Goal: Book appointment/travel/reservation

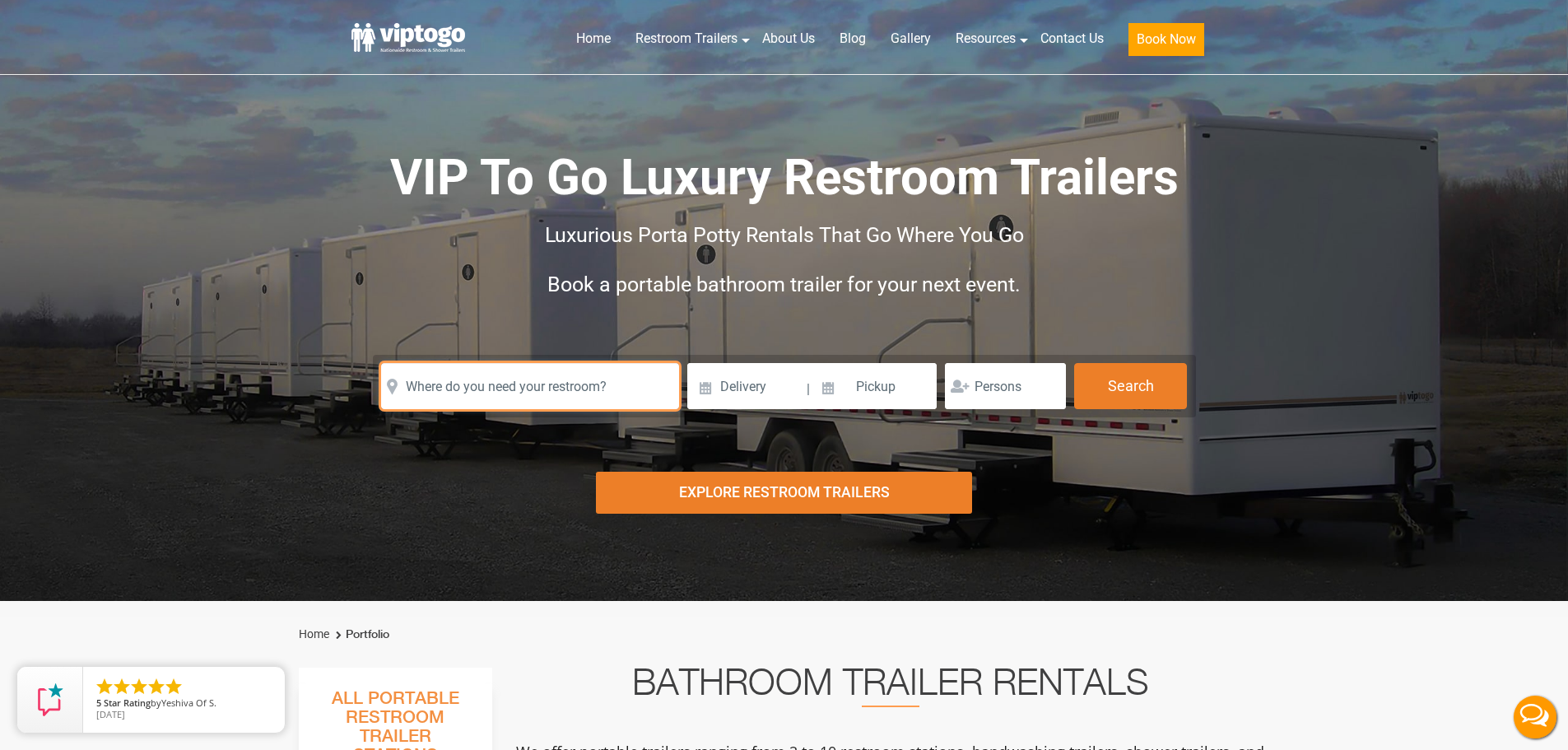
click at [575, 385] on input "text" at bounding box center [530, 387] width 298 height 46
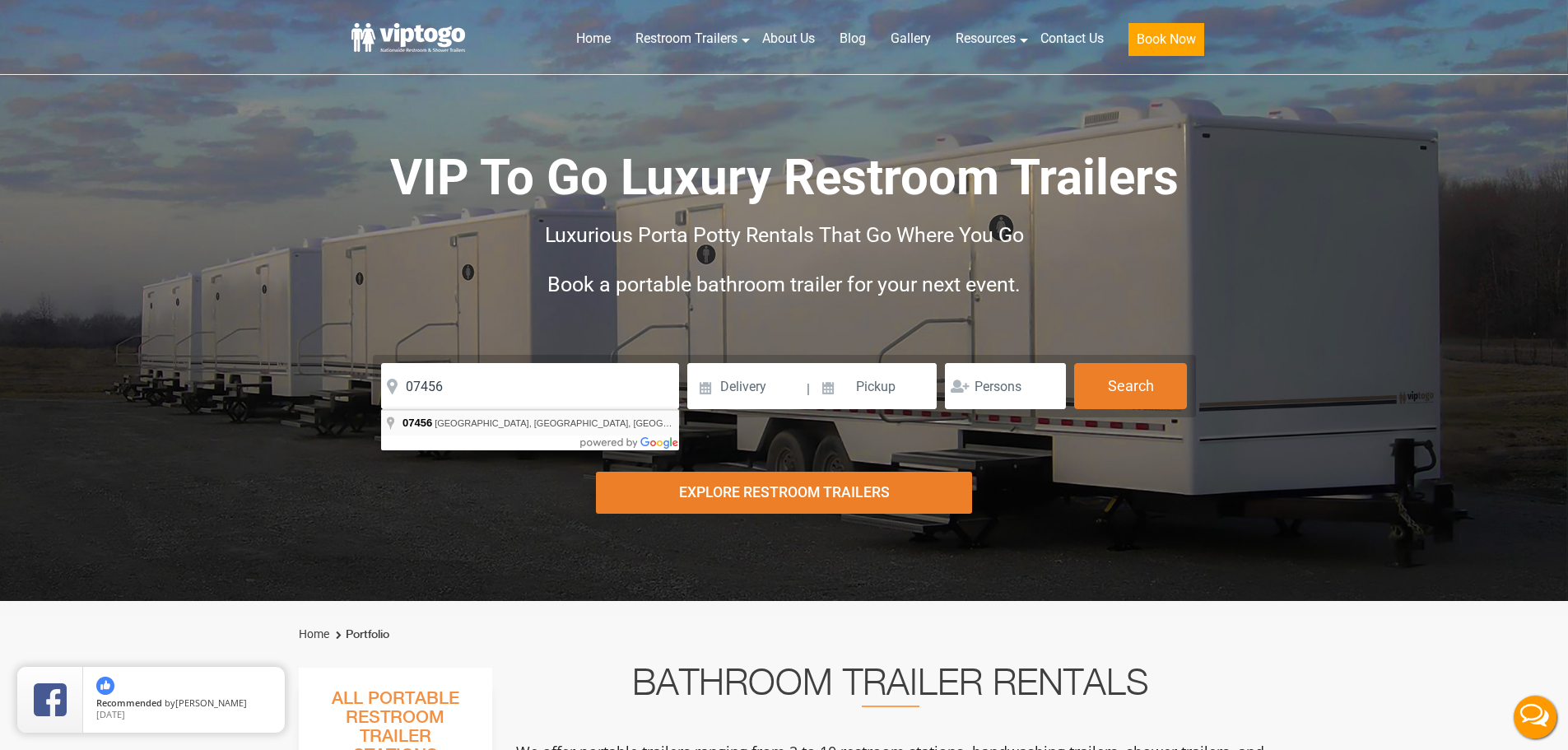
type input "[GEOGRAPHIC_DATA], [GEOGRAPHIC_DATA], [GEOGRAPHIC_DATA]"
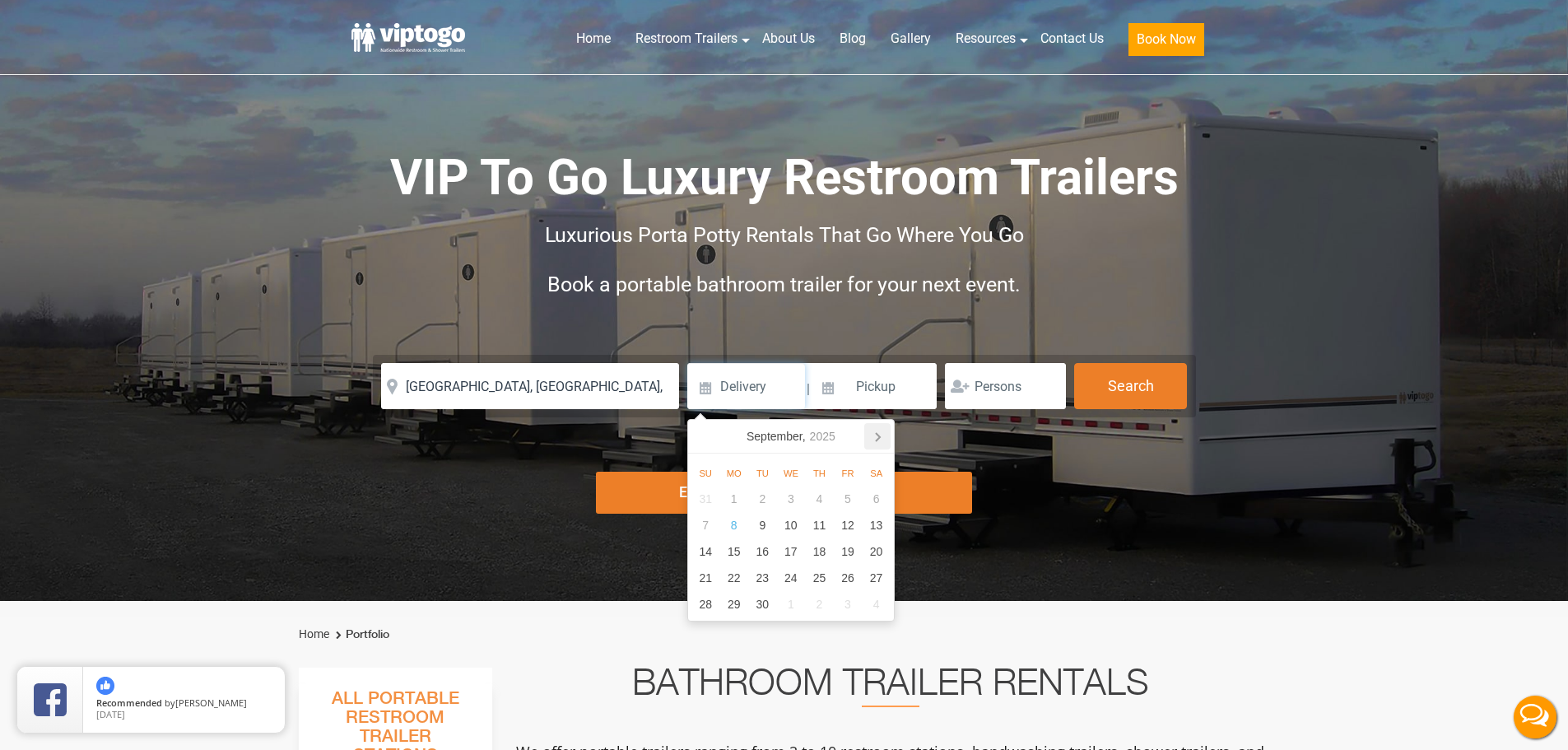
click at [884, 434] on icon at bounding box center [877, 436] width 26 height 26
click at [847, 500] on div "3" at bounding box center [848, 498] width 29 height 26
type input "[DATE]"
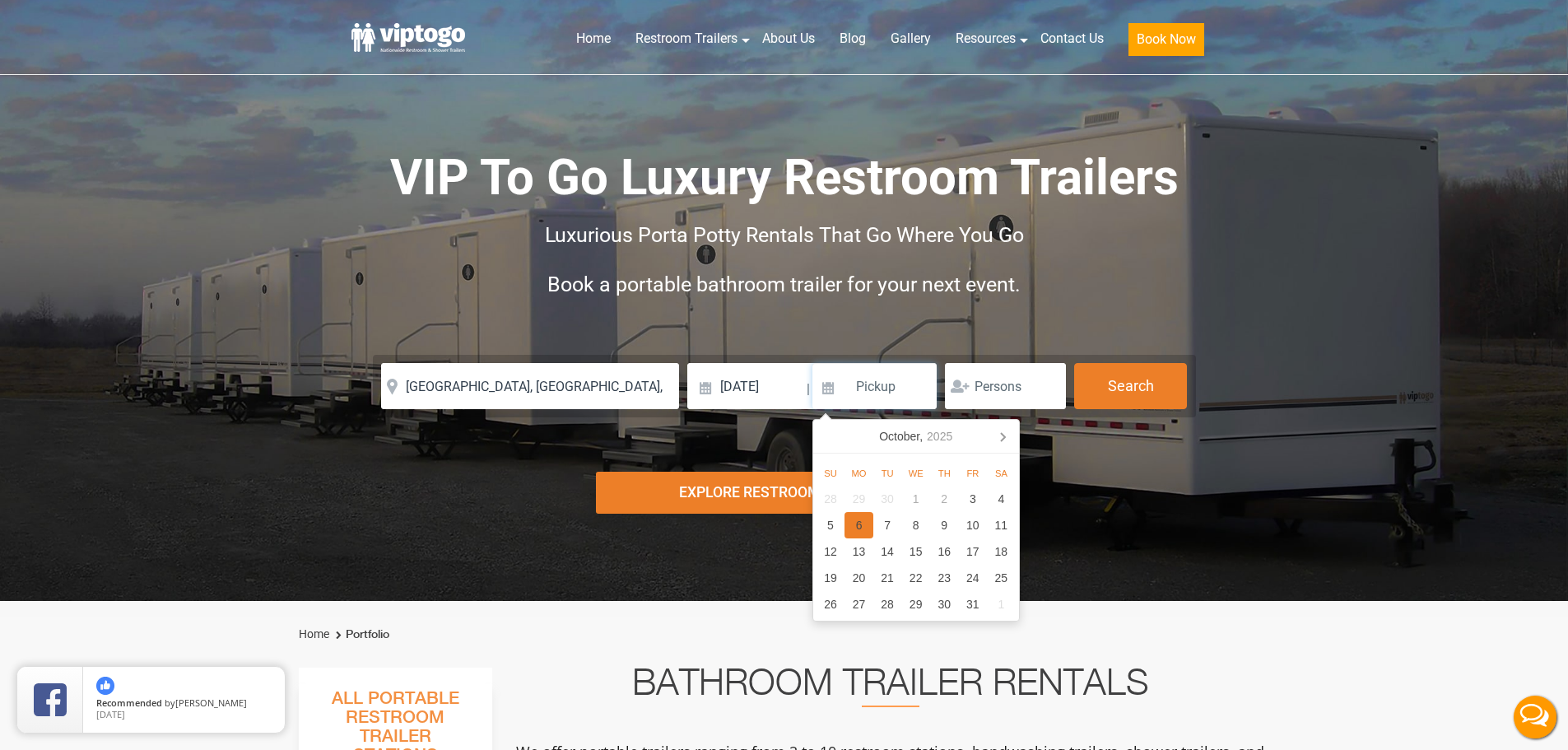
click at [866, 526] on div "6" at bounding box center [859, 525] width 29 height 26
type input "[DATE]"
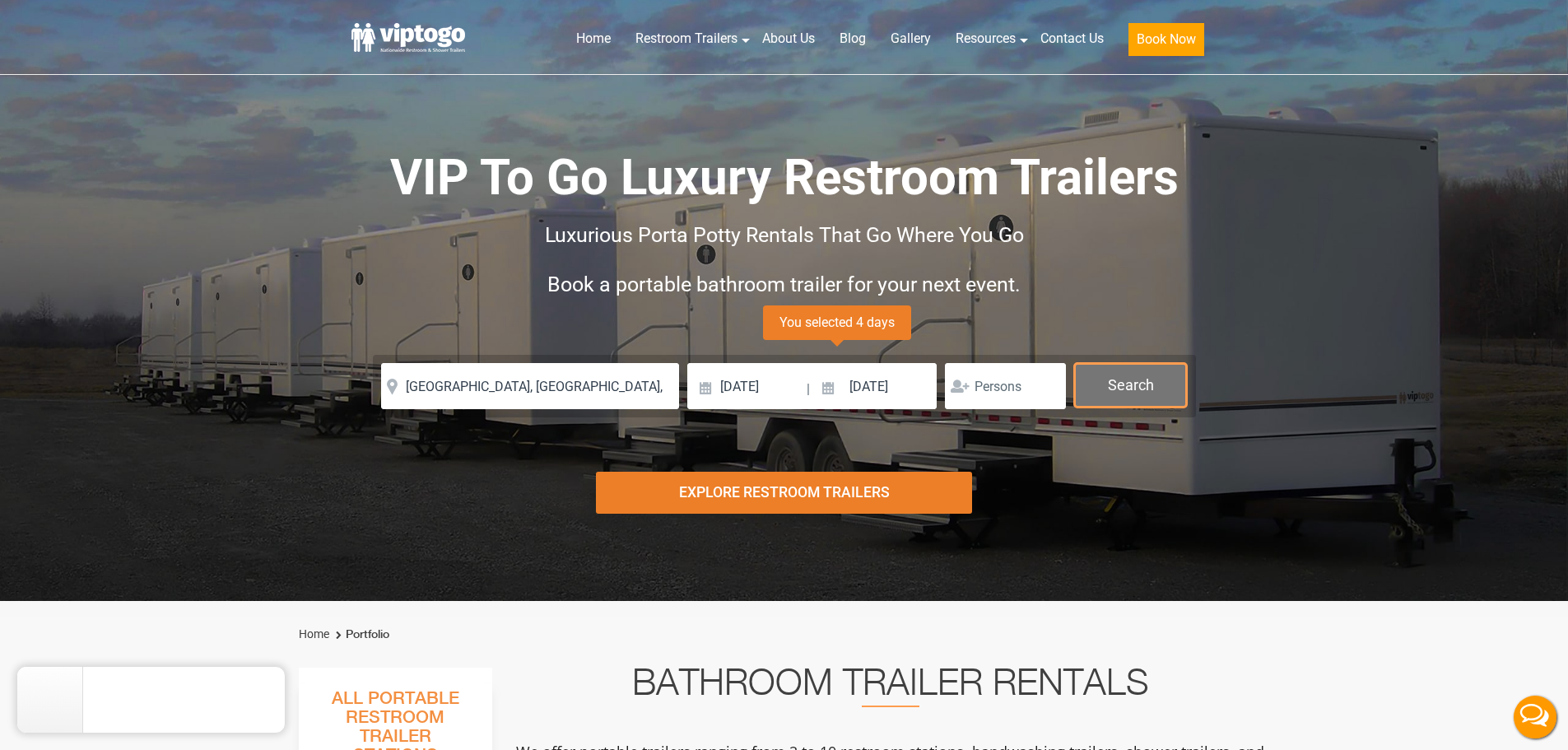
click at [1154, 382] on button "Search" at bounding box center [1130, 386] width 112 height 45
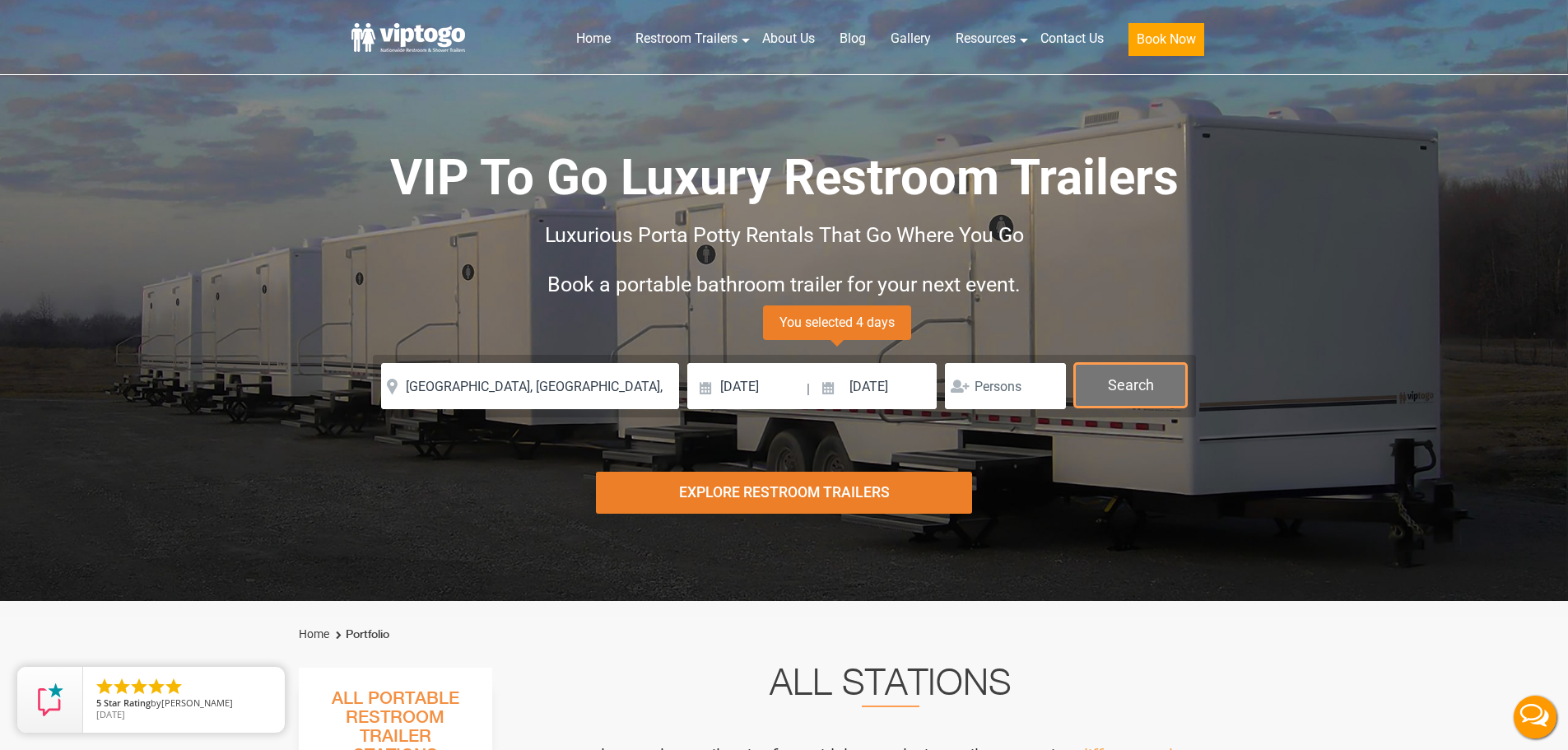
click at [1149, 388] on button "Search" at bounding box center [1130, 386] width 112 height 45
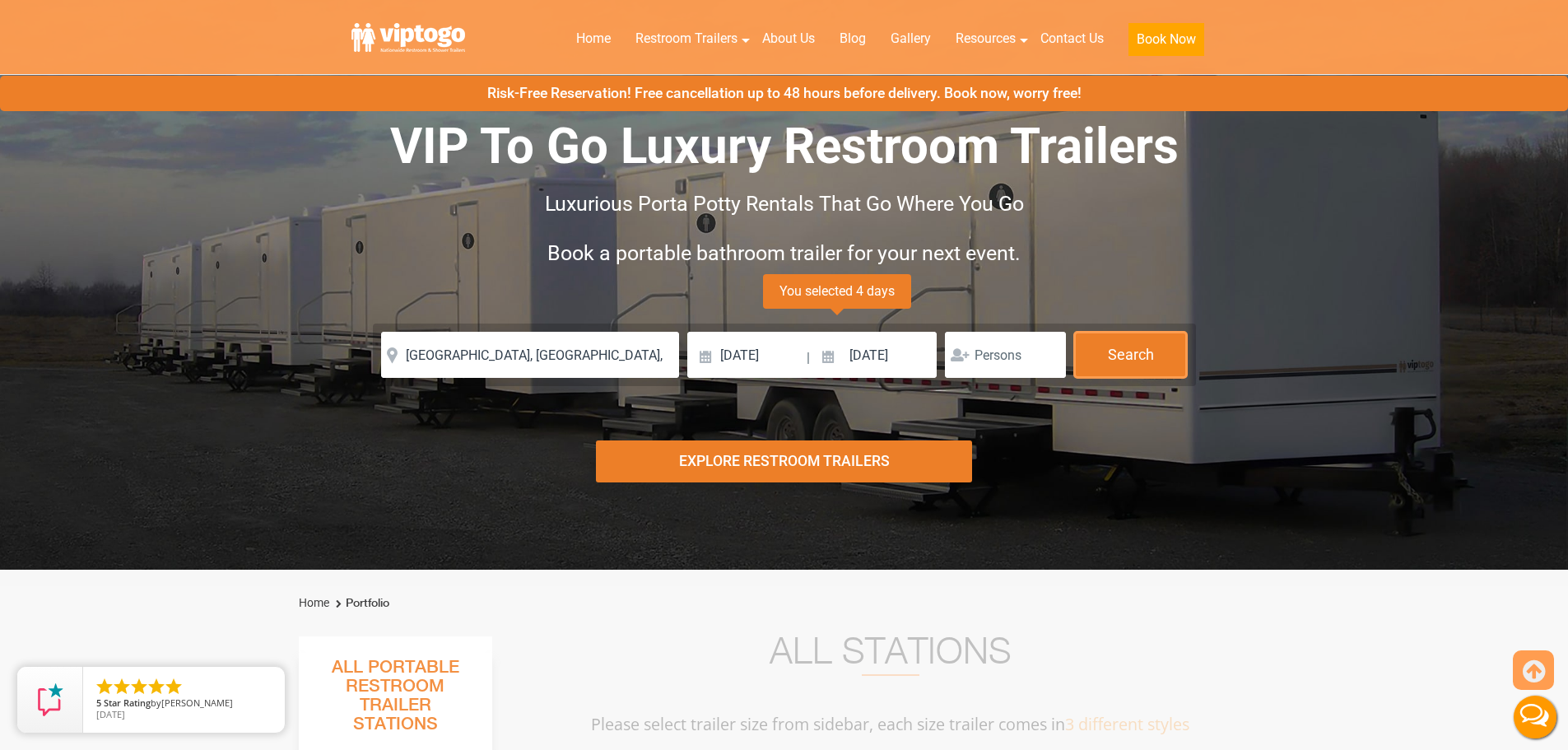
scroll to position [8, 0]
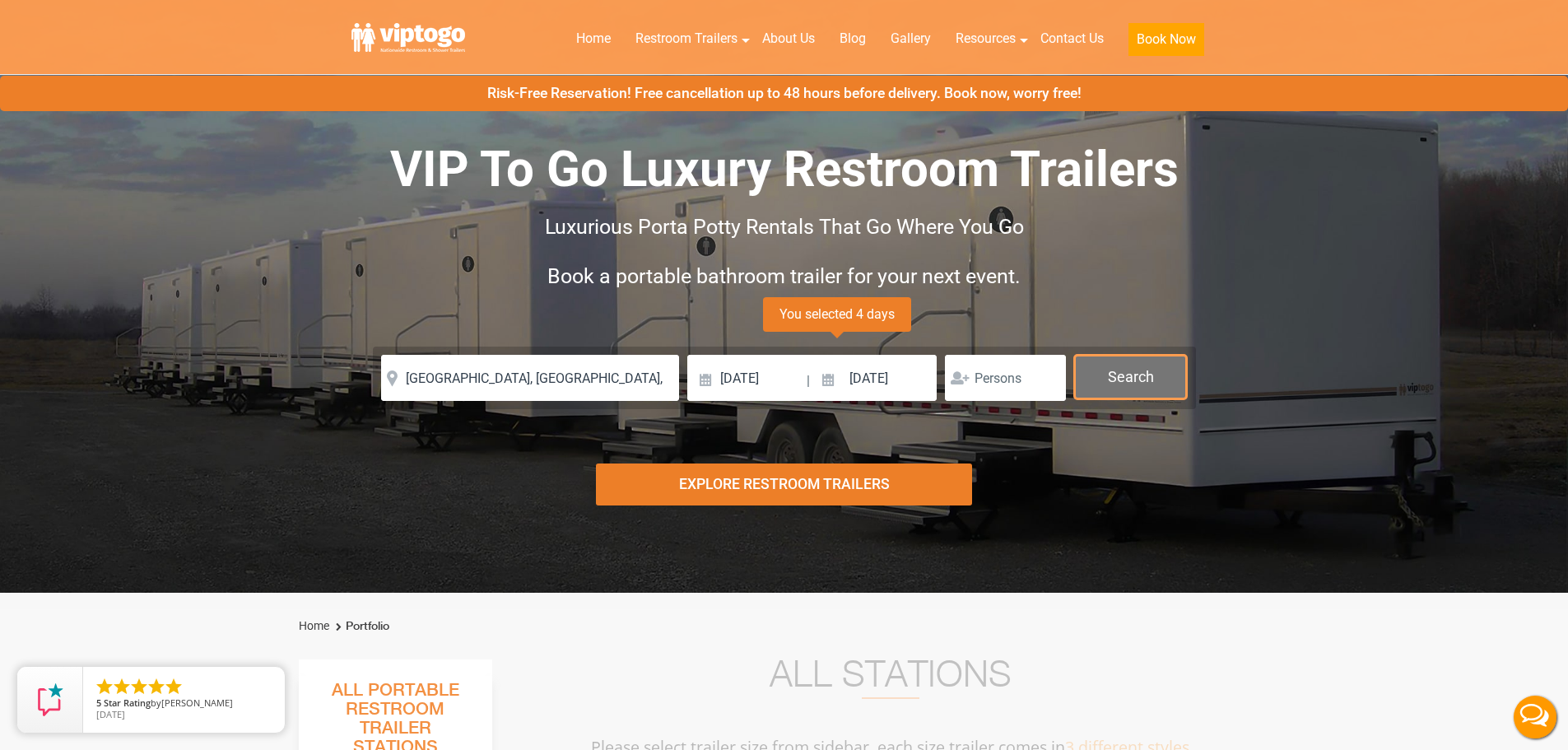
click at [1135, 363] on button "Search" at bounding box center [1130, 377] width 112 height 45
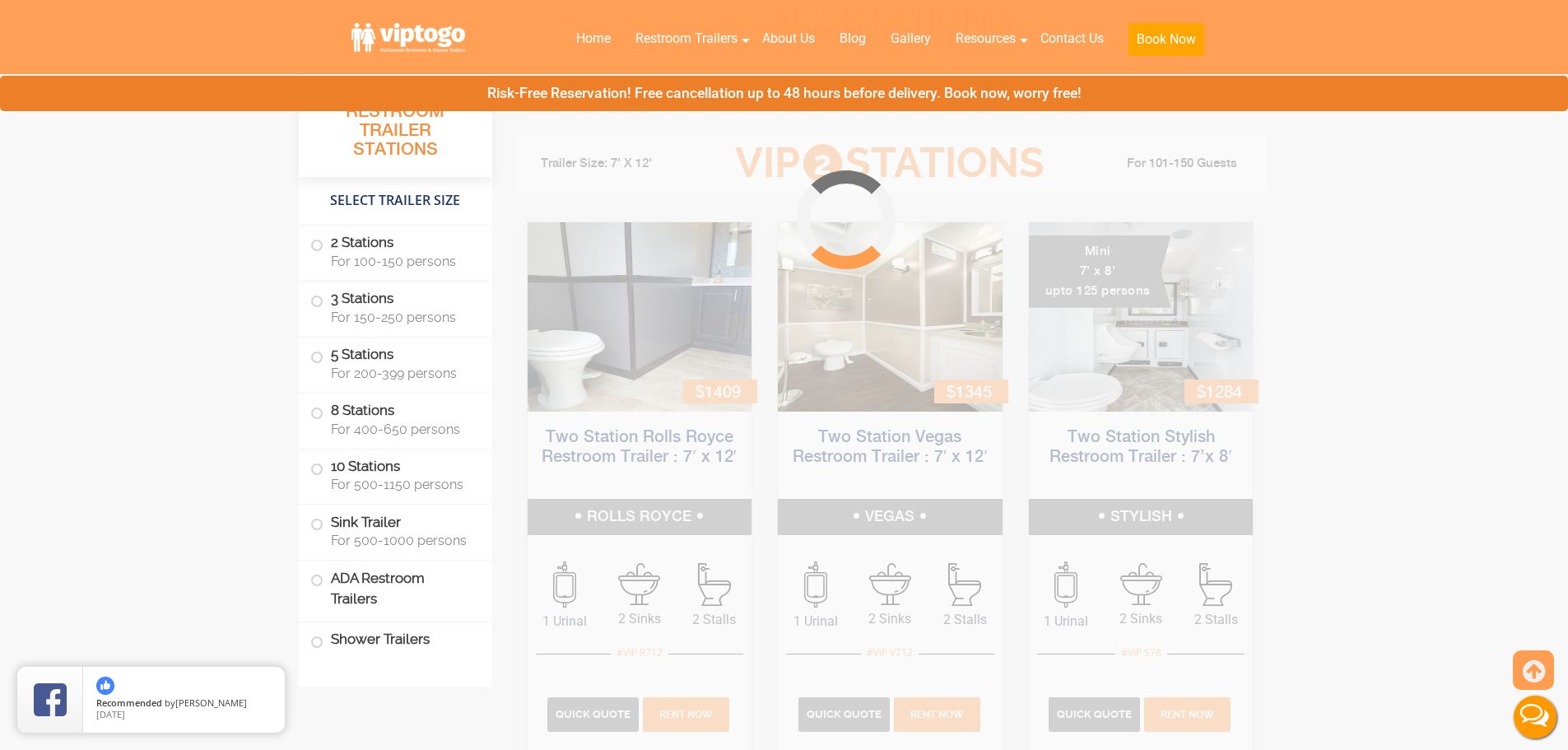
scroll to position [666, 0]
